Goal: Check status

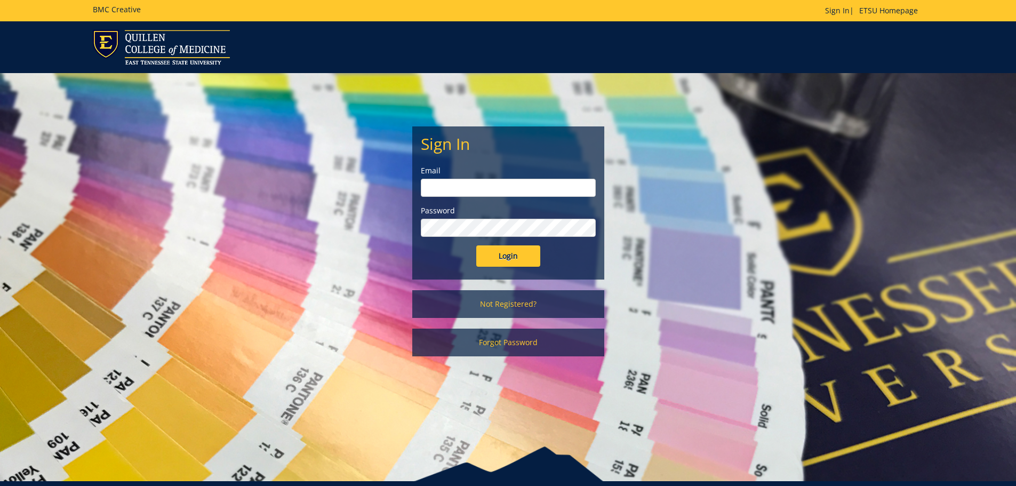
type input "brenner@etsu.edu"
click at [501, 262] on input "Login" at bounding box center [508, 255] width 64 height 21
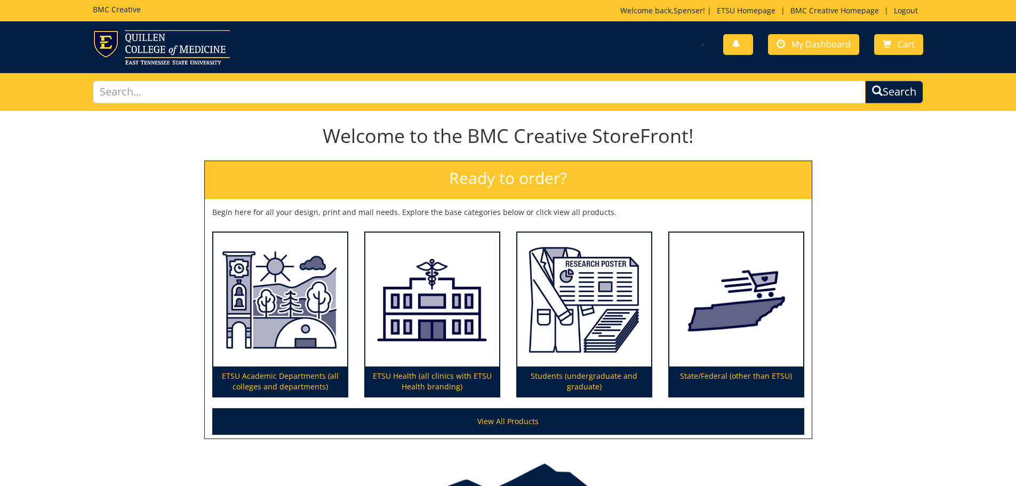
scroll to position [62, 0]
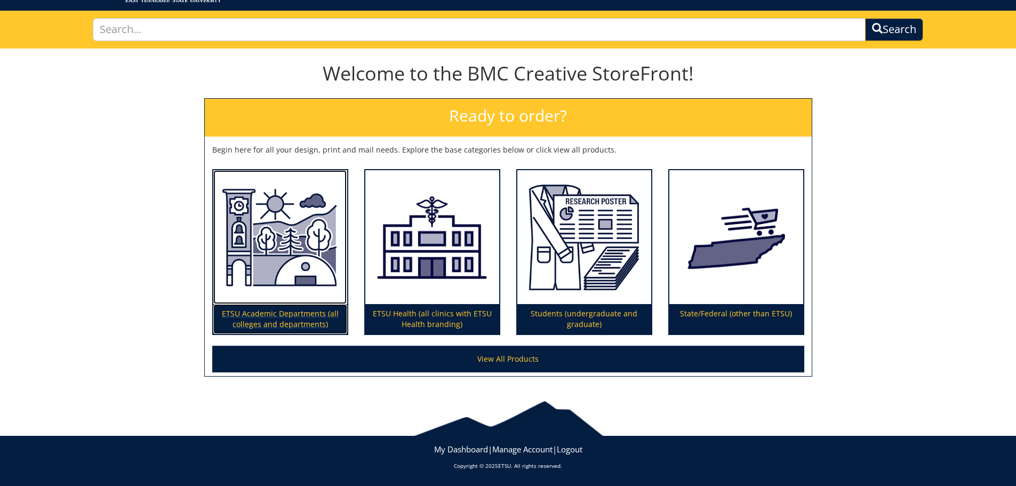
click at [305, 243] on img at bounding box center [280, 237] width 134 height 134
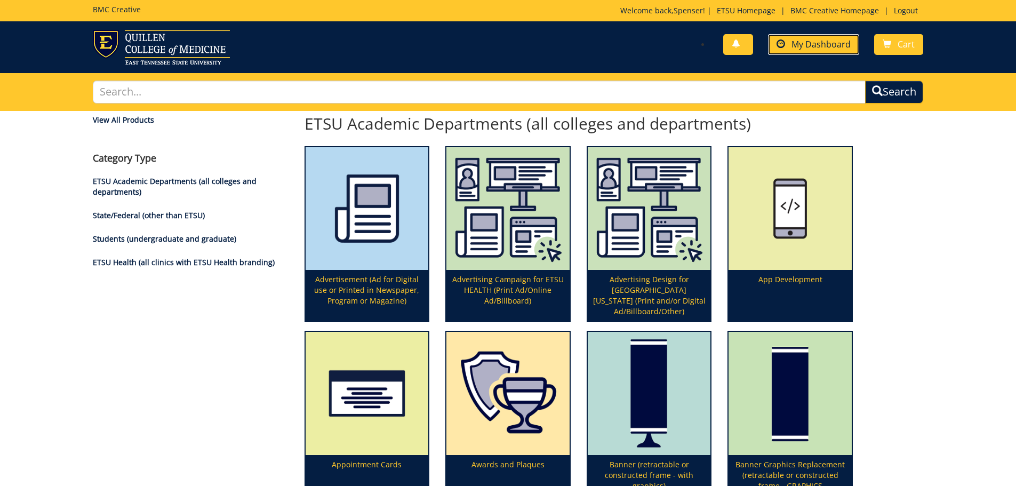
click at [834, 38] on span "My Dashboard" at bounding box center [820, 44] width 59 height 12
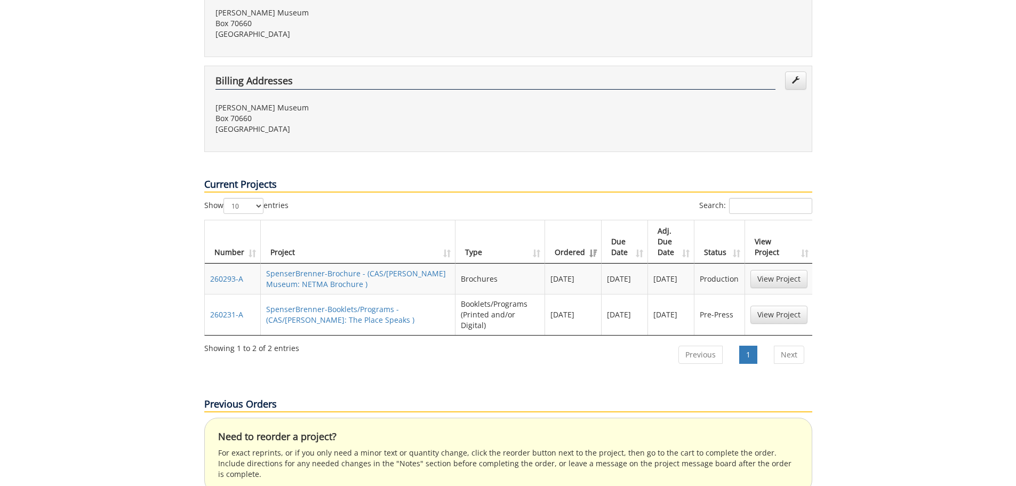
scroll to position [640, 0]
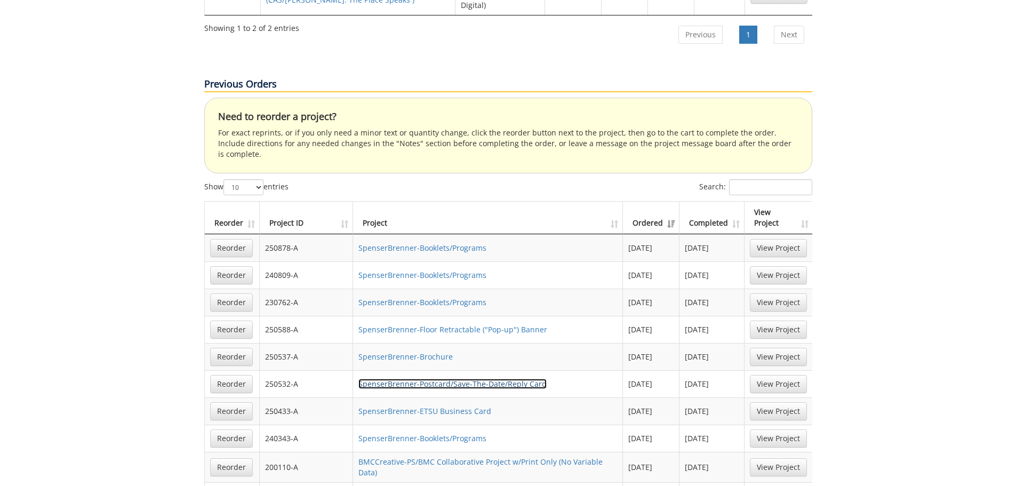
click at [474, 378] on link "SpenserBrenner-Postcard/Save-The-Date/Reply Card" at bounding box center [452, 383] width 188 height 10
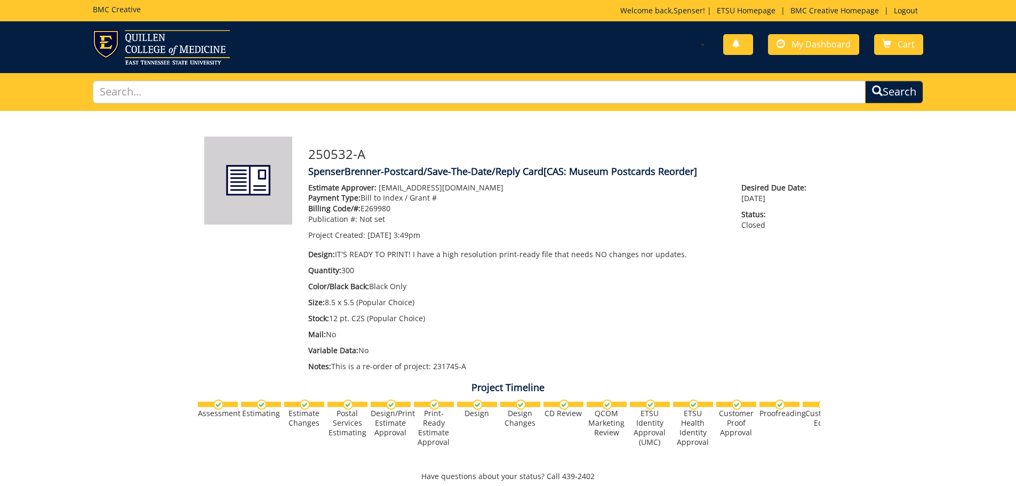
scroll to position [320, 0]
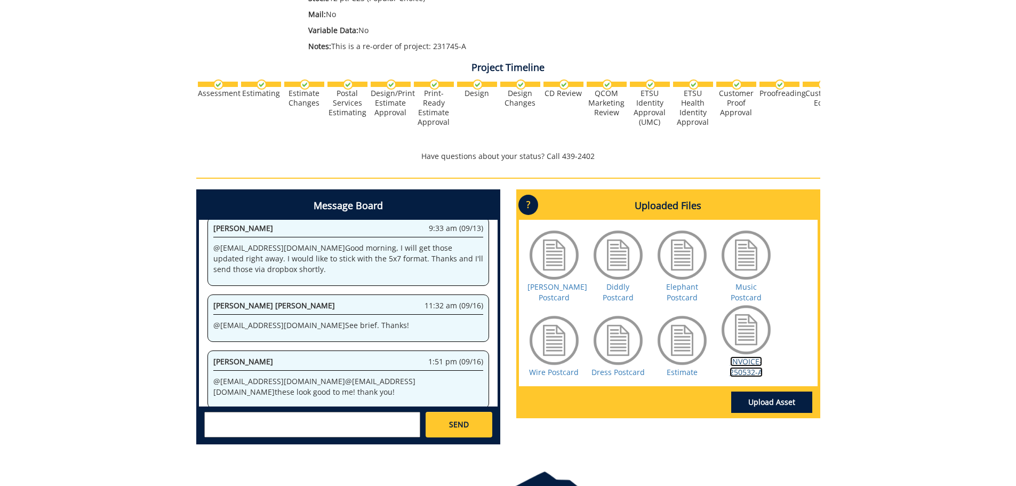
click at [751, 366] on link "INVOICE-250532-A" at bounding box center [745, 366] width 33 height 21
